Goal: Information Seeking & Learning: Learn about a topic

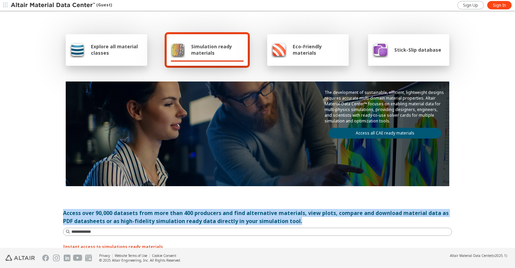
click at [106, 218] on div "Access over 90,000 datasets from more than 400 producers and find alternative m…" at bounding box center [257, 217] width 389 height 16
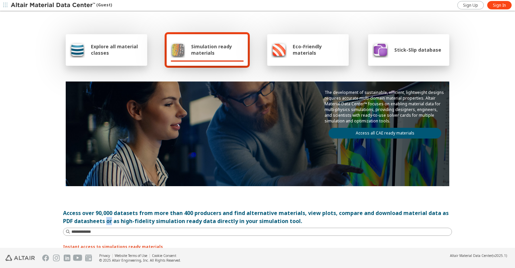
click at [106, 218] on div "Access over 90,000 datasets from more than 400 producers and find alternative m…" at bounding box center [257, 217] width 389 height 16
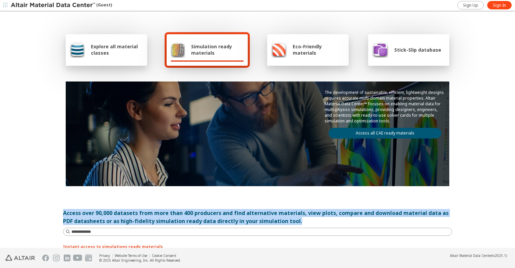
click at [106, 218] on div "Access over 90,000 datasets from more than 400 producers and find alternative m…" at bounding box center [257, 217] width 389 height 16
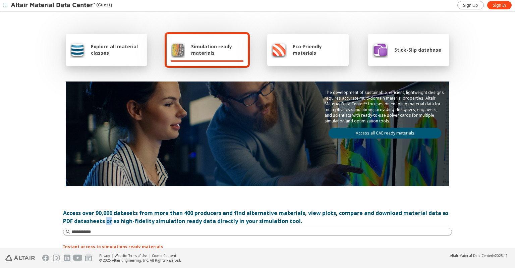
click at [106, 218] on div "Access over 90,000 datasets from more than 400 producers and find alternative m…" at bounding box center [257, 217] width 389 height 16
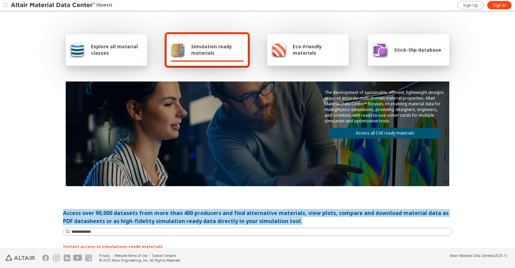
click at [106, 218] on div "Access over 90,000 datasets from more than 400 producers and find alternative m…" at bounding box center [257, 217] width 389 height 16
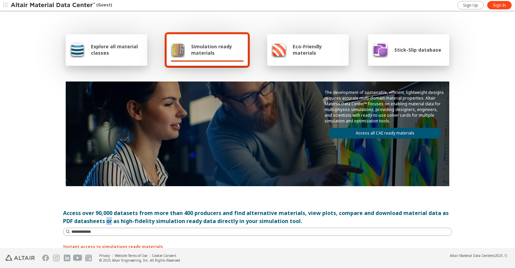
click at [106, 218] on div "Access over 90,000 datasets from more than 400 producers and find alternative m…" at bounding box center [257, 217] width 389 height 16
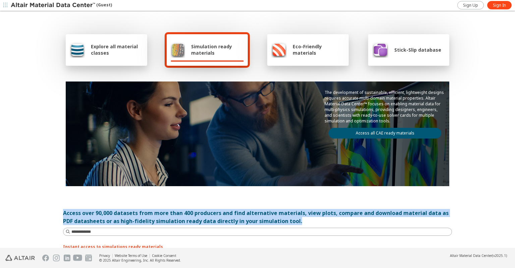
click at [106, 218] on div "Access over 90,000 datasets from more than 400 producers and find alternative m…" at bounding box center [257, 217] width 389 height 16
